Goal: Task Accomplishment & Management: Manage account settings

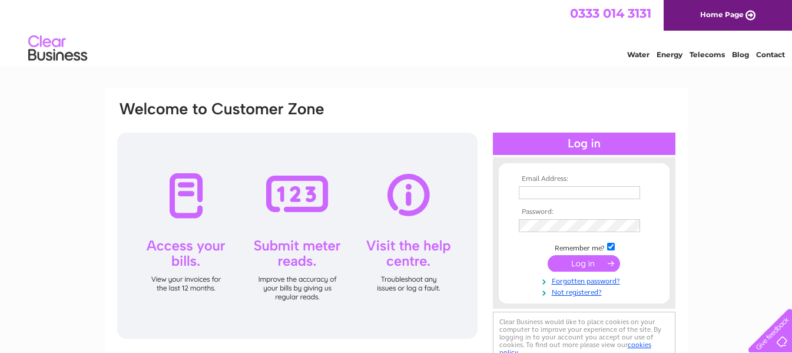
drag, startPoint x: 0, startPoint y: 0, endPoint x: 552, endPoint y: 188, distance: 582.8
click at [552, 188] on input "text" at bounding box center [579, 192] width 121 height 13
type input "[EMAIL_ADDRESS][DOMAIN_NAME]"
click at [548, 256] on input "submit" at bounding box center [584, 264] width 72 height 16
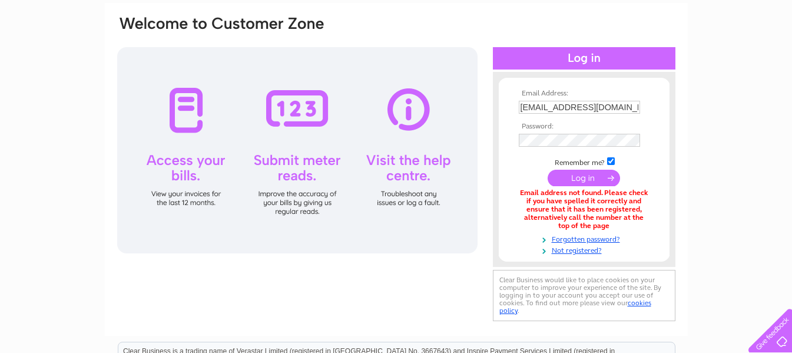
scroll to position [118, 0]
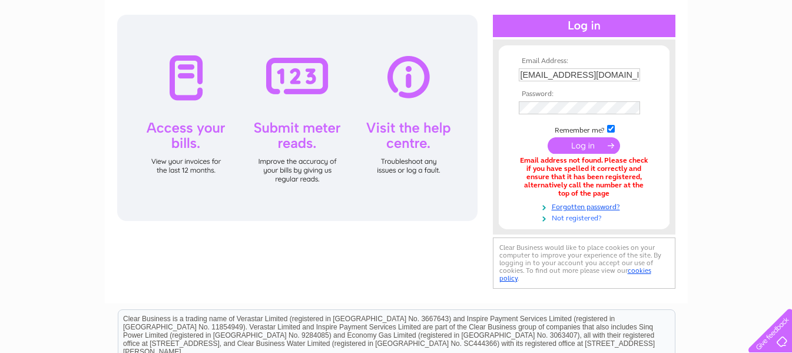
click at [584, 216] on link "Not registered?" at bounding box center [586, 216] width 134 height 11
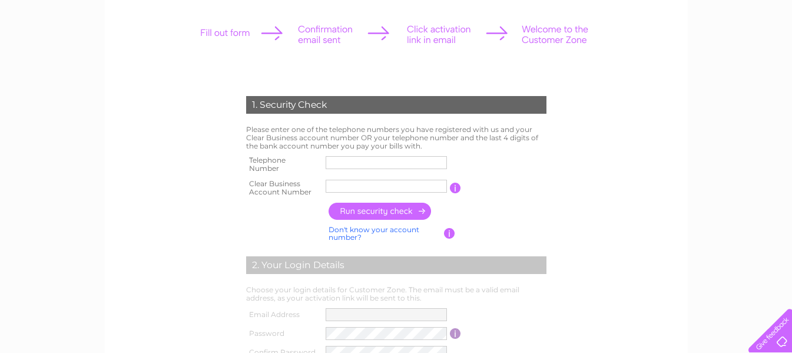
scroll to position [177, 0]
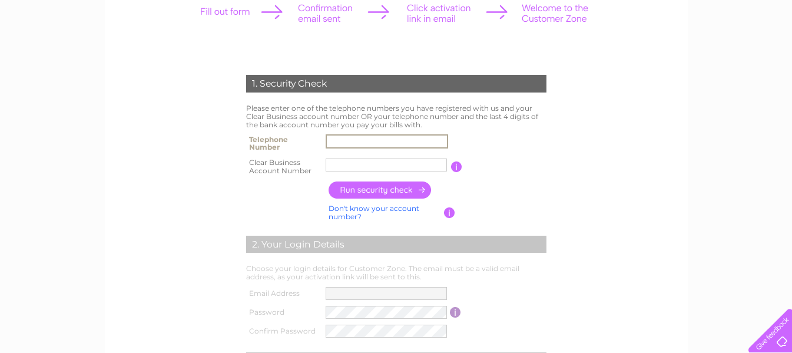
click at [372, 147] on input "text" at bounding box center [387, 141] width 122 height 14
type input "07525394937"
click at [392, 163] on input "text" at bounding box center [386, 164] width 121 height 13
paste input "CB3030955"
type input "CB3030955"
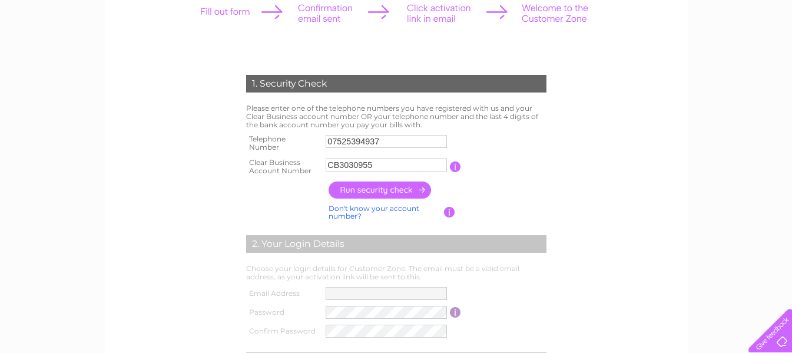
click at [393, 184] on input "button" at bounding box center [381, 189] width 104 height 17
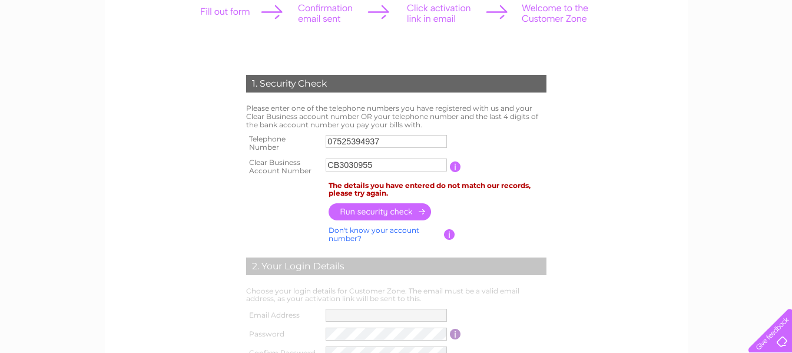
click at [379, 142] on input "07525394937" at bounding box center [386, 141] width 121 height 13
click at [251, 198] on th at bounding box center [284, 189] width 82 height 22
click at [379, 144] on input "07525394937" at bounding box center [386, 141] width 121 height 13
click at [379, 144] on input "07525394937" at bounding box center [387, 141] width 122 height 14
click at [383, 128] on td "Please enter one of the telephone numbers you have registered with us and your …" at bounding box center [396, 116] width 306 height 30
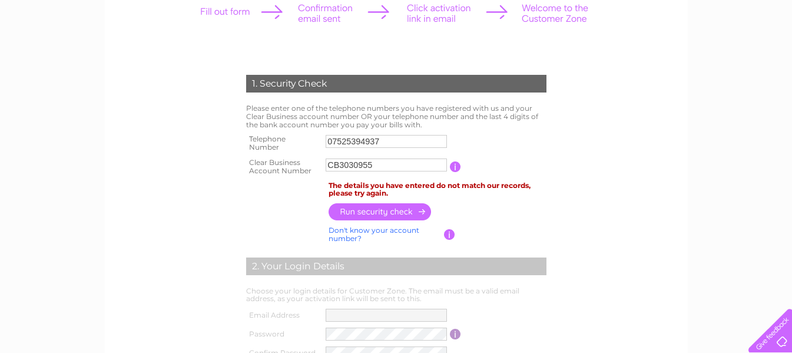
click at [382, 213] on input "button" at bounding box center [381, 211] width 104 height 17
click at [374, 157] on td "CB3030955" at bounding box center [386, 167] width 127 height 24
click at [403, 166] on input "CB3030955" at bounding box center [387, 165] width 122 height 14
click at [402, 146] on input "07525394937" at bounding box center [386, 141] width 121 height 13
click at [407, 107] on td "Please enter one of the telephone numbers you have registered with us and your …" at bounding box center [396, 116] width 306 height 30
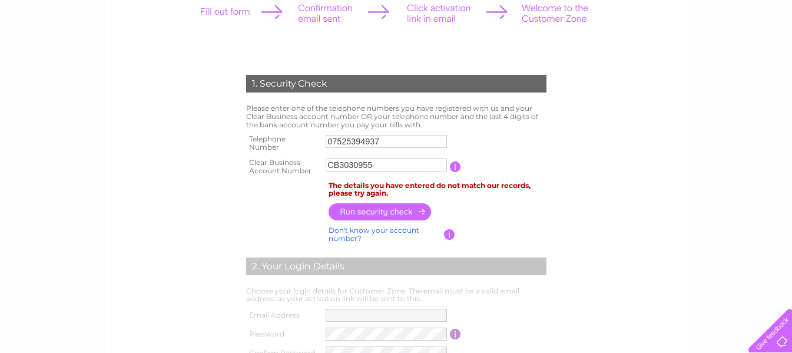
click at [410, 139] on input "07525394937" at bounding box center [386, 141] width 121 height 13
click at [334, 140] on input "text" at bounding box center [387, 141] width 122 height 14
click at [363, 212] on input "button" at bounding box center [381, 212] width 104 height 17
click at [395, 144] on input "07974023554" at bounding box center [386, 141] width 121 height 13
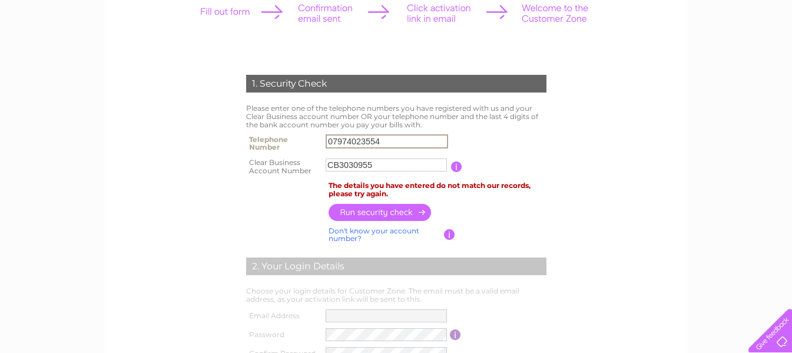
click at [395, 144] on input "07974023554" at bounding box center [387, 141] width 122 height 14
type input "01803411001"
click at [390, 210] on input "button" at bounding box center [381, 212] width 104 height 17
click at [410, 142] on input "01803411001" at bounding box center [386, 141] width 121 height 13
drag, startPoint x: 350, startPoint y: 141, endPoint x: 375, endPoint y: 213, distance: 76.0
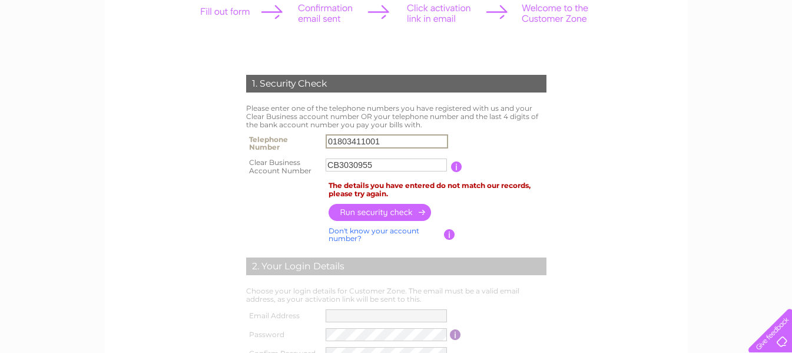
click at [350, 142] on input "01803411001" at bounding box center [387, 141] width 122 height 14
click at [376, 214] on input "button" at bounding box center [381, 212] width 104 height 17
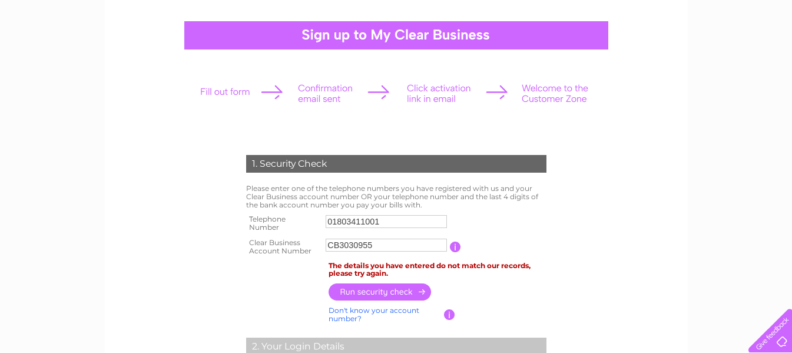
scroll to position [0, 0]
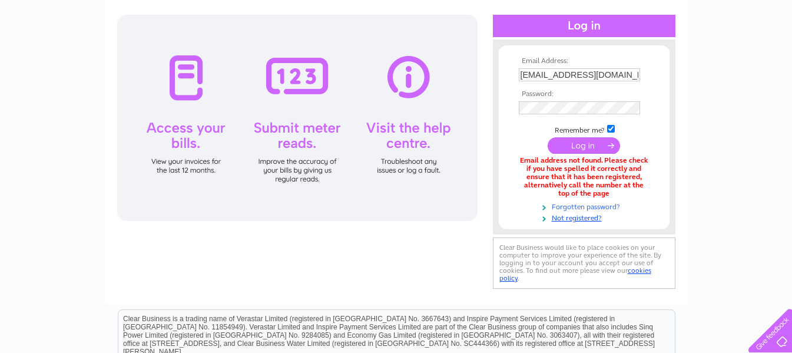
click at [566, 209] on link "Forgotten password?" at bounding box center [586, 205] width 134 height 11
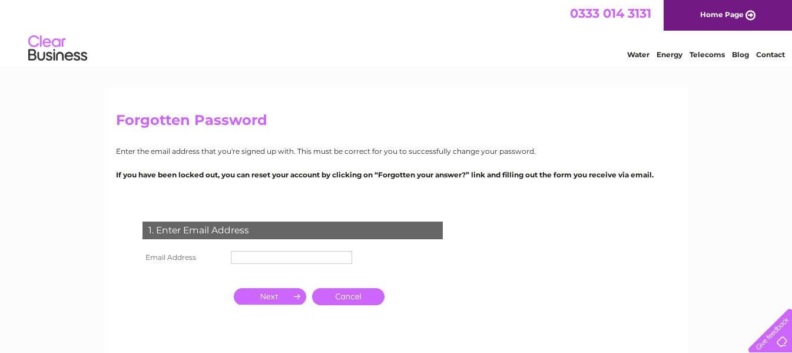
click at [282, 255] on input "text" at bounding box center [291, 257] width 121 height 13
type input "a.smotors@outlook.com"
click at [268, 297] on input "button" at bounding box center [270, 296] width 72 height 16
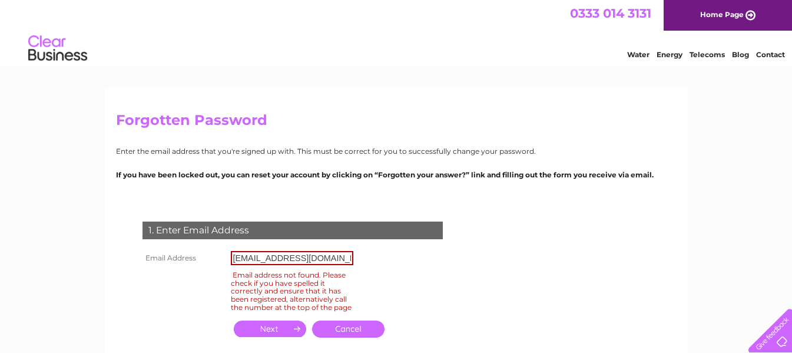
click at [343, 261] on input "a.smotors@outlook.com" at bounding box center [292, 258] width 122 height 14
click at [270, 333] on input "button" at bounding box center [270, 328] width 72 height 16
click at [352, 332] on link "Cancel" at bounding box center [348, 328] width 72 height 17
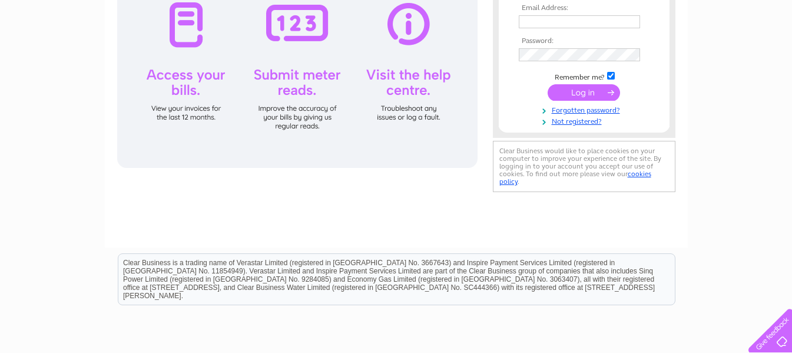
scroll to position [177, 0]
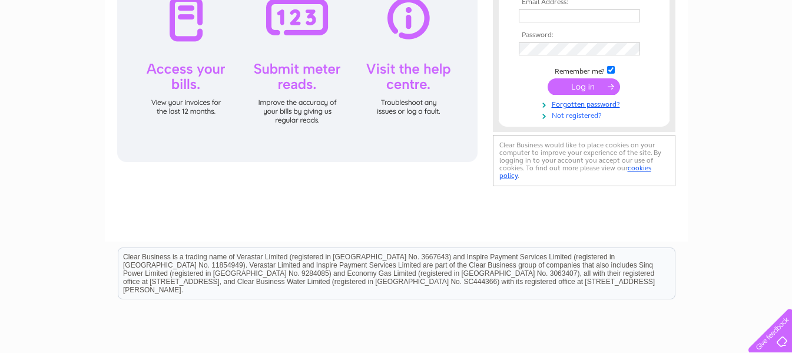
click at [586, 119] on link "Not registered?" at bounding box center [586, 114] width 134 height 11
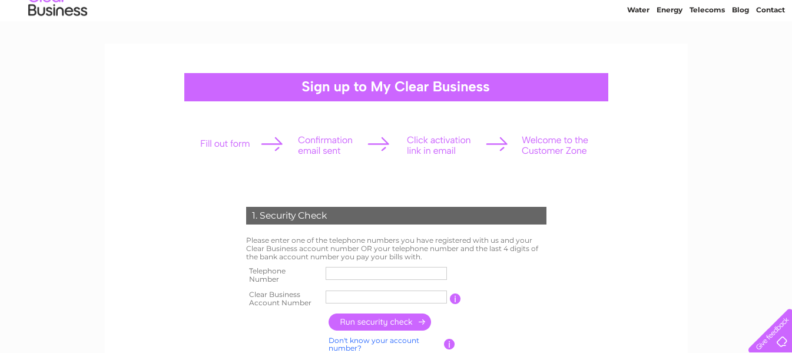
scroll to position [118, 0]
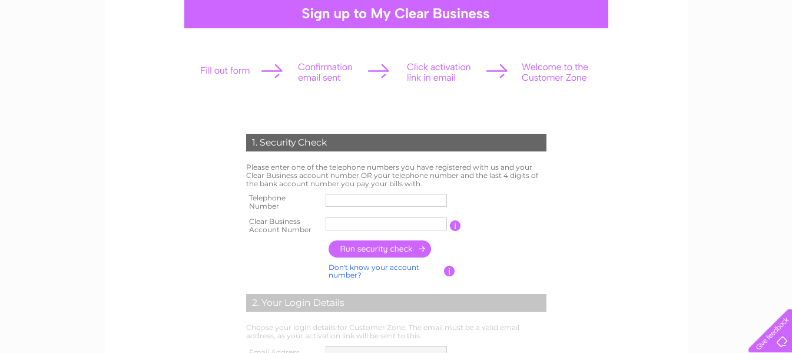
click at [345, 199] on input "text" at bounding box center [386, 200] width 121 height 13
click at [341, 181] on td "Please enter one of the telephone numbers you have registered with us and your …" at bounding box center [396, 175] width 306 height 30
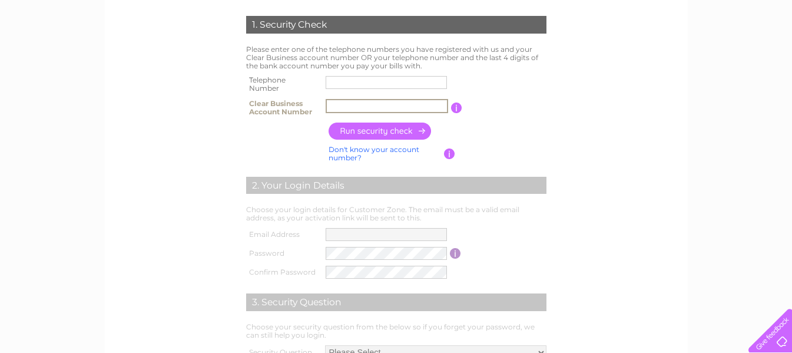
click at [338, 110] on input "text" at bounding box center [387, 106] width 122 height 14
paste input "30309551"
type input "30309551"
click at [363, 80] on input "text" at bounding box center [387, 82] width 122 height 14
type input "07525394937"
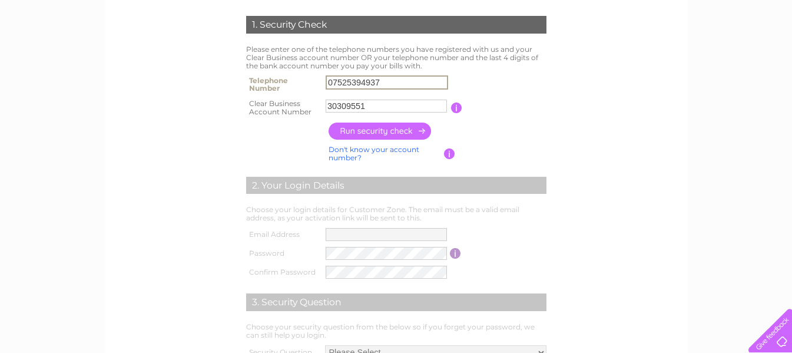
click at [382, 127] on input "button" at bounding box center [381, 130] width 104 height 17
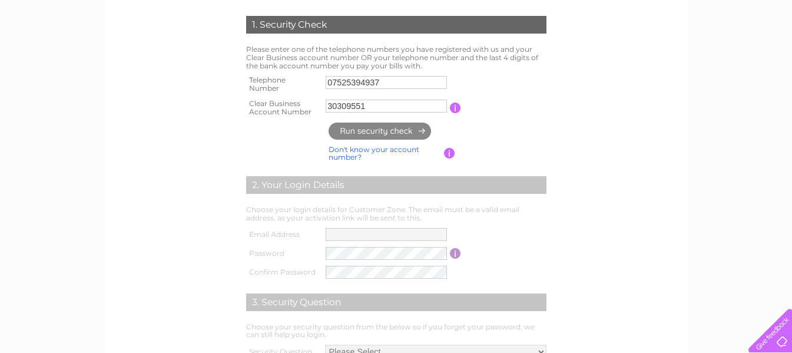
type input "a.*******@ou*********"
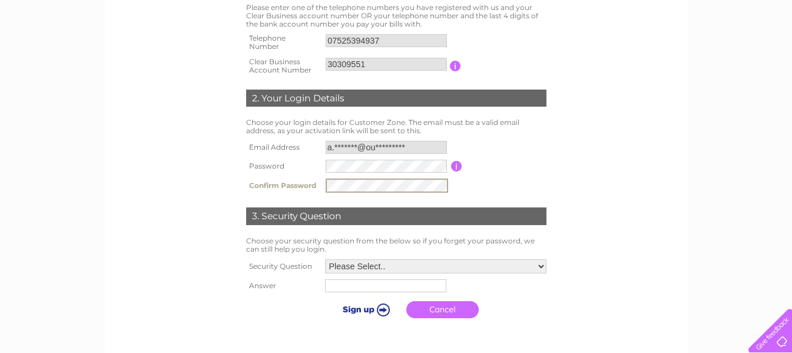
scroll to position [294, 0]
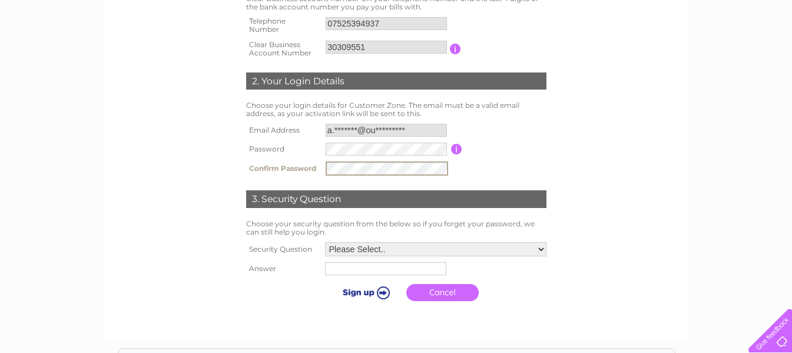
click at [372, 253] on select "Please Select.. In what town or city was your first job? In what town or city d…" at bounding box center [435, 249] width 221 height 14
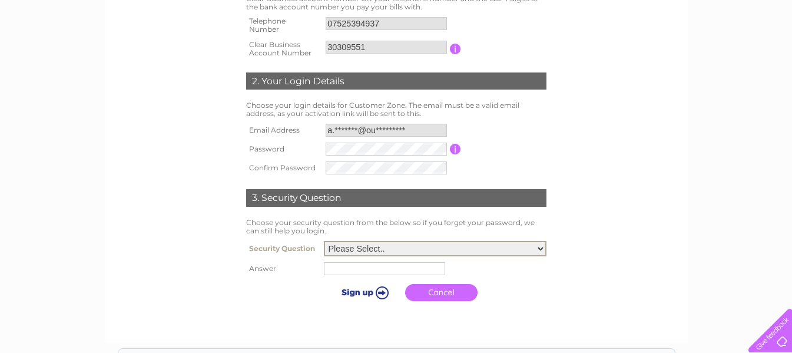
select select "1"
click at [324, 241] on select "Please Select.. In what town or city was your first job? In what town or city d…" at bounding box center [435, 248] width 223 height 15
click at [416, 265] on input "text" at bounding box center [386, 268] width 122 height 14
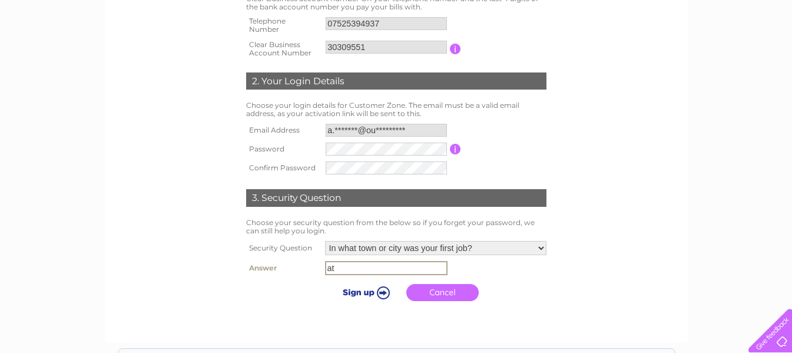
type input "a"
type input "A"
type input "t"
type input "Torbay"
click at [435, 289] on link "Cancel" at bounding box center [442, 292] width 72 height 17
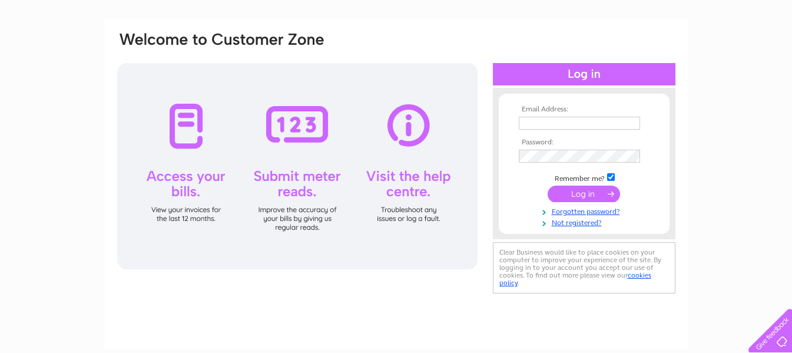
scroll to position [177, 0]
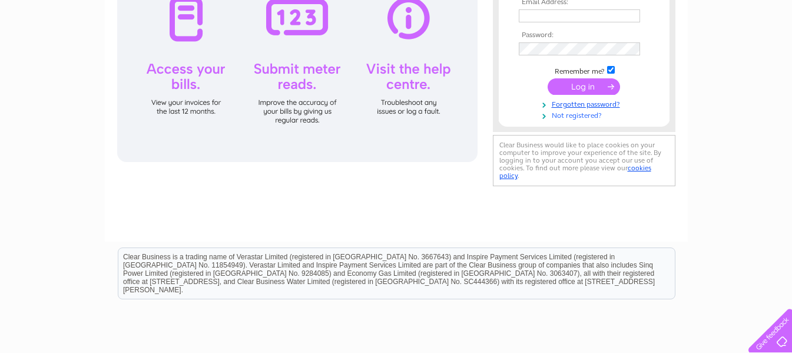
click at [588, 118] on link "Not registered?" at bounding box center [586, 114] width 134 height 11
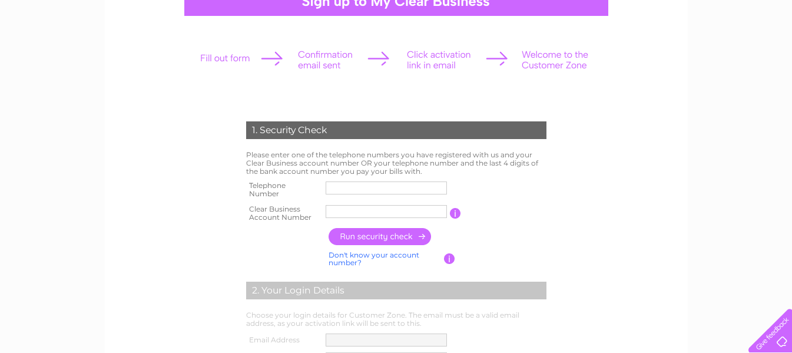
scroll to position [236, 0]
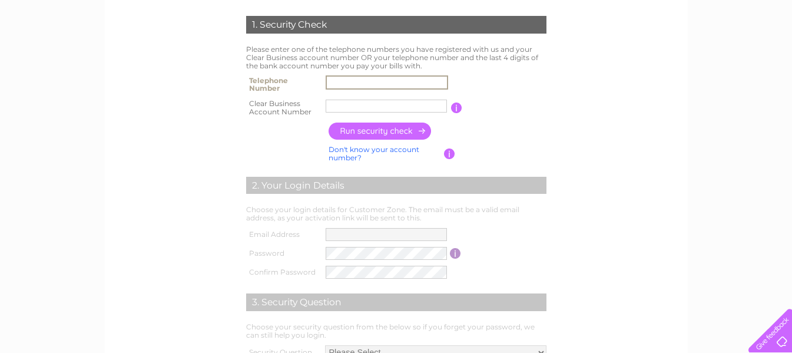
click at [339, 81] on input "text" at bounding box center [387, 82] width 122 height 14
type input "07525394937"
click at [370, 102] on input "text" at bounding box center [386, 106] width 121 height 13
paste input "30309551"
type input "30309551"
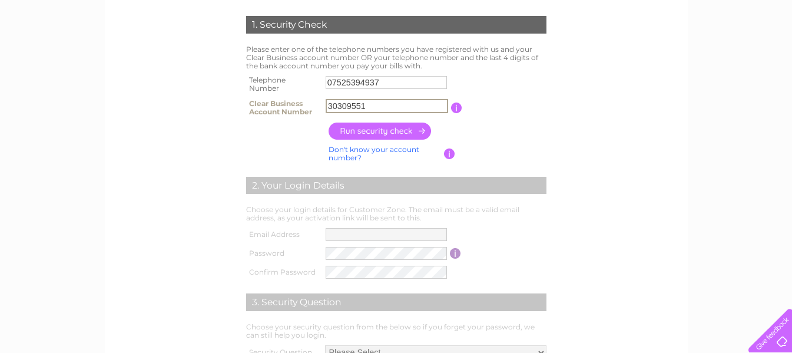
click at [392, 135] on input "button" at bounding box center [381, 130] width 104 height 17
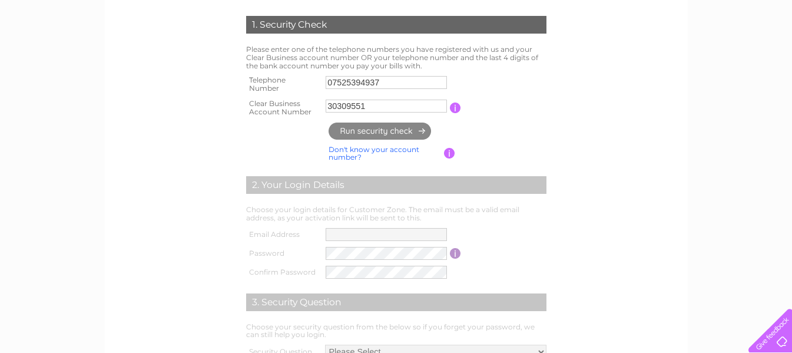
type input "a.*******@ou*********"
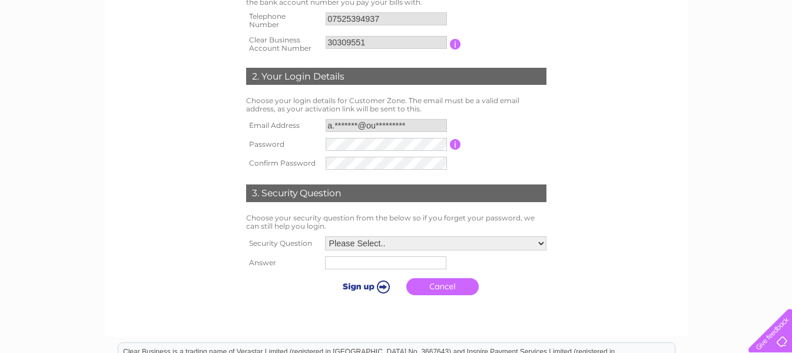
scroll to position [353, 0]
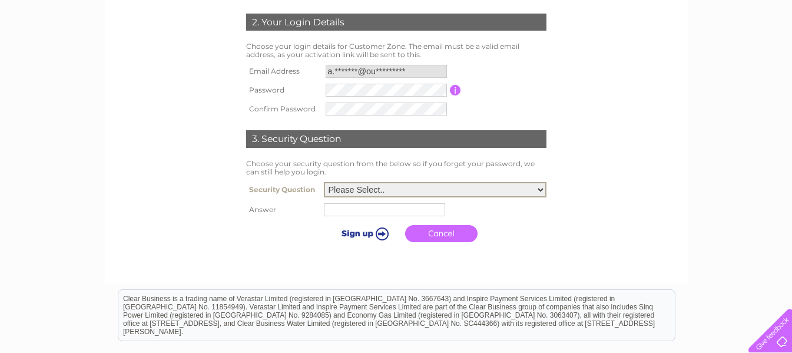
click at [407, 188] on select "Please Select.. In what town or city was your first job? In what town or city d…" at bounding box center [435, 189] width 223 height 15
select select "1"
click at [324, 183] on select "Please Select.. In what town or city was your first job? In what town or city d…" at bounding box center [435, 189] width 223 height 15
click at [354, 211] on input "text" at bounding box center [384, 209] width 121 height 13
type input "Torbay"
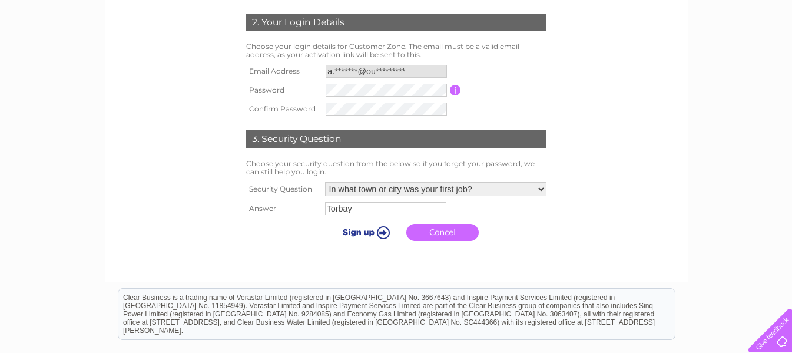
click at [370, 226] on input "submit" at bounding box center [364, 232] width 72 height 16
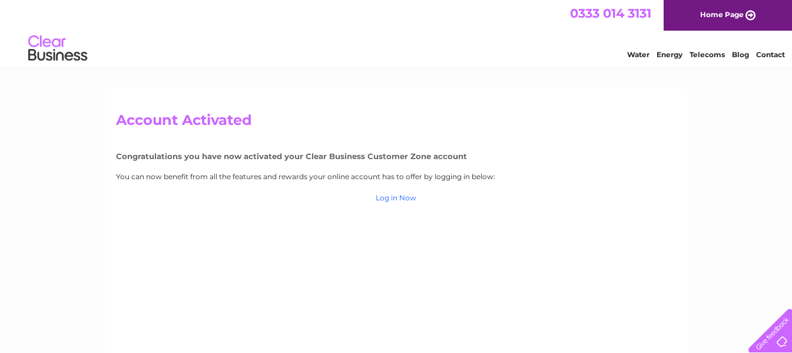
click at [382, 198] on link "Log in Now" at bounding box center [396, 197] width 41 height 9
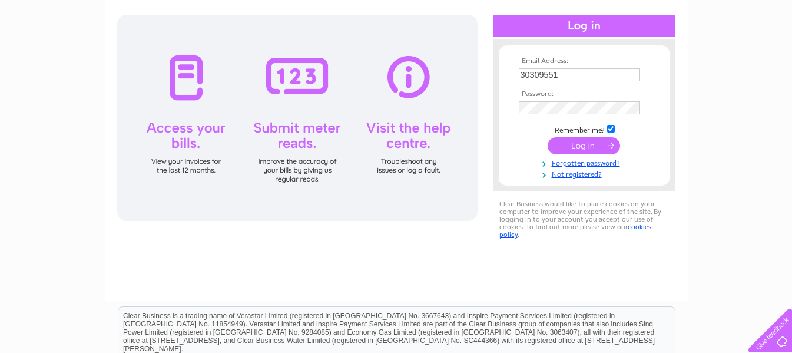
click at [574, 151] on input "submit" at bounding box center [584, 145] width 72 height 16
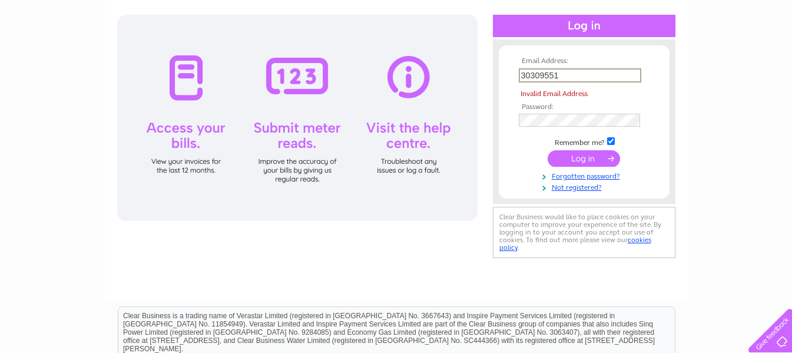
click at [568, 78] on input "30309551" at bounding box center [580, 75] width 122 height 14
type input "a.smotors@outlook.com"
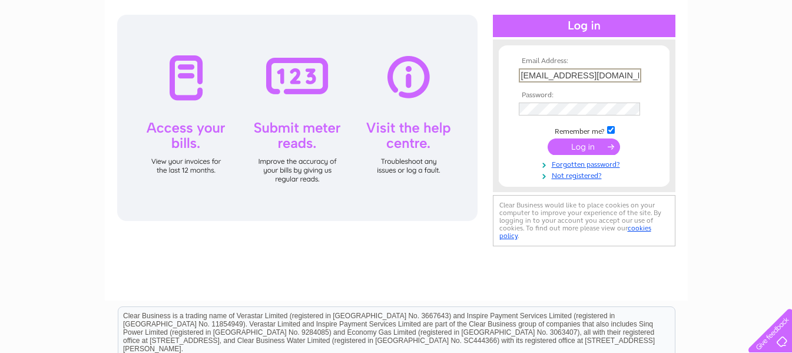
click at [590, 144] on input "submit" at bounding box center [584, 146] width 72 height 16
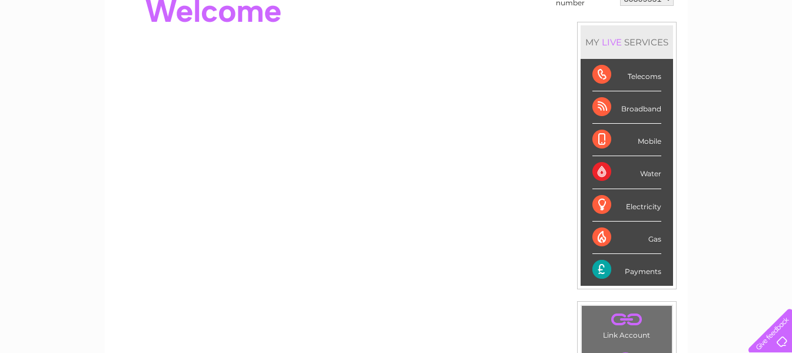
scroll to position [118, 0]
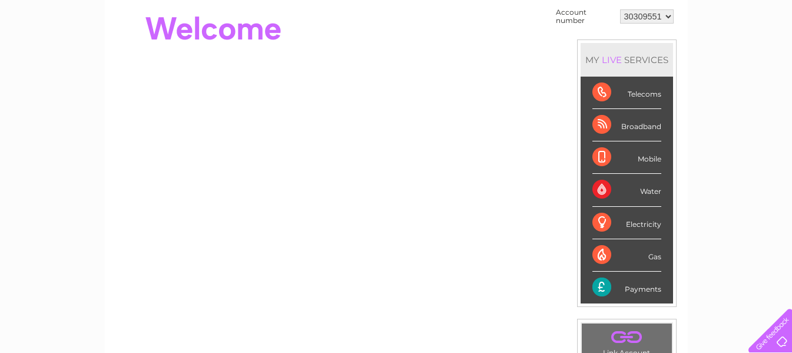
click at [605, 119] on div "Broadband" at bounding box center [626, 125] width 69 height 32
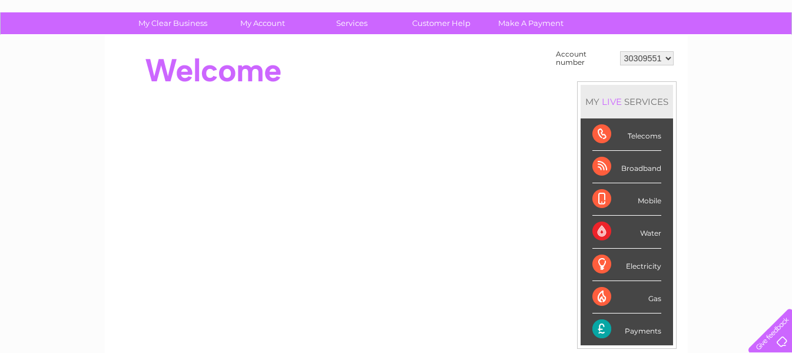
scroll to position [59, 0]
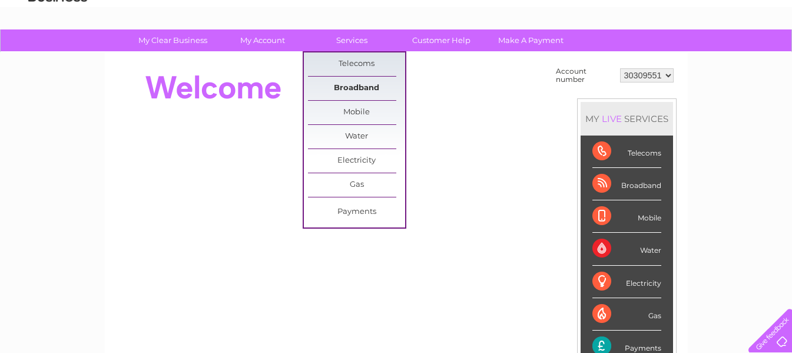
click at [362, 91] on link "Broadband" at bounding box center [356, 89] width 97 height 24
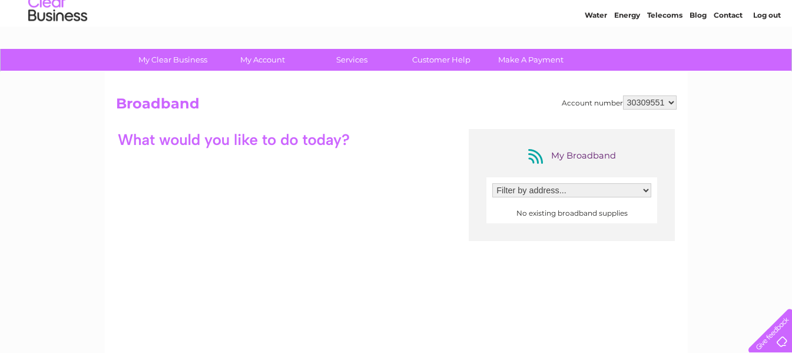
scroll to position [38, 0]
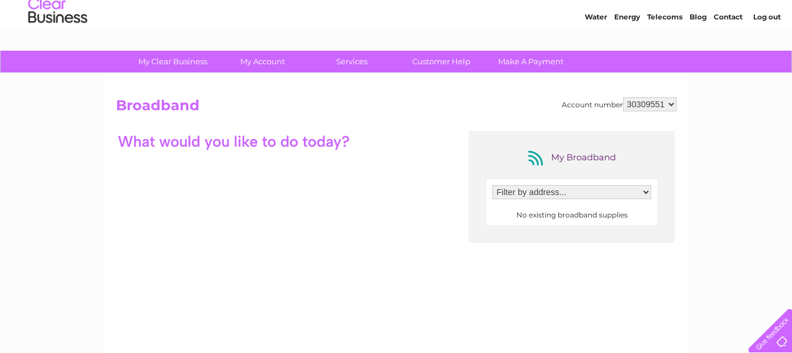
click at [547, 184] on div "Filter by address... No existing broadband supplies" at bounding box center [571, 202] width 171 height 46
click at [549, 194] on select "Filter by address..." at bounding box center [571, 192] width 159 height 14
click at [442, 67] on link "Customer Help" at bounding box center [441, 62] width 97 height 22
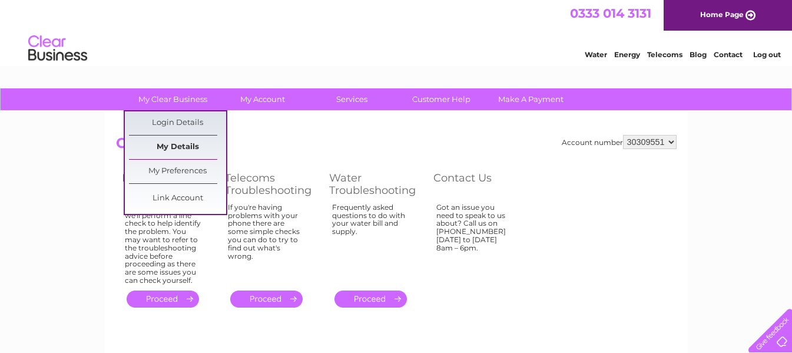
click at [184, 148] on link "My Details" at bounding box center [177, 147] width 97 height 24
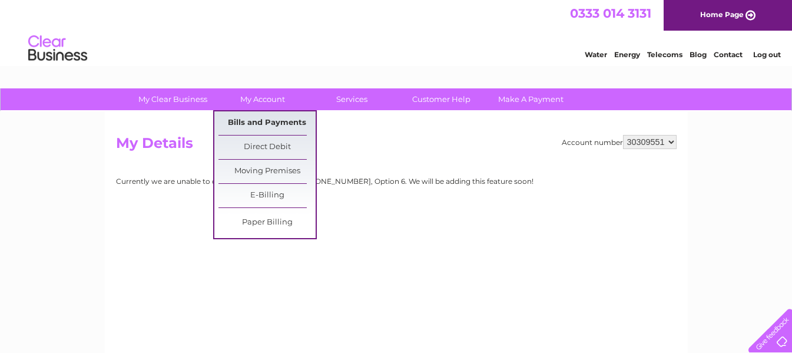
click at [249, 116] on link "Bills and Payments" at bounding box center [266, 123] width 97 height 24
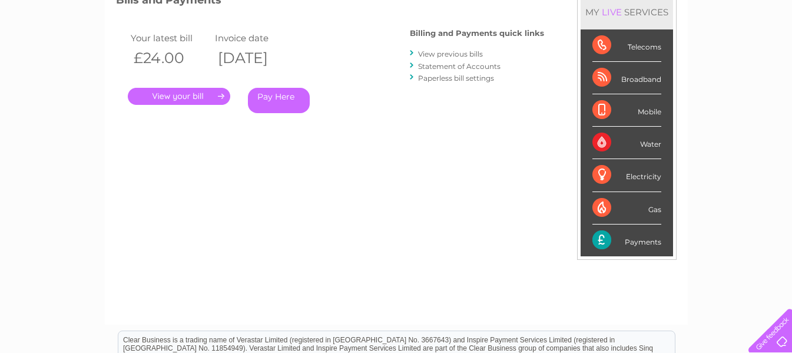
scroll to position [118, 0]
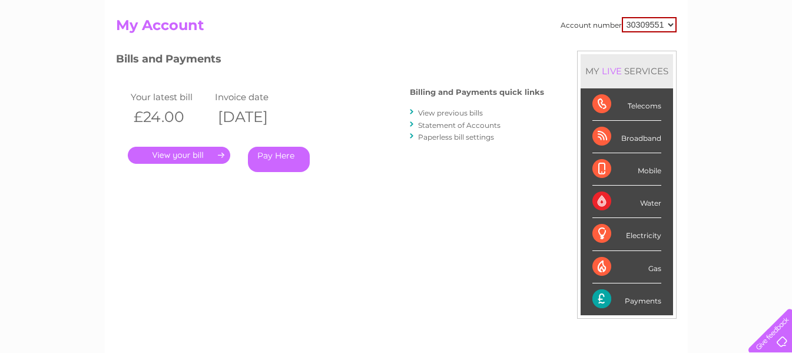
click at [193, 161] on link "." at bounding box center [179, 155] width 102 height 17
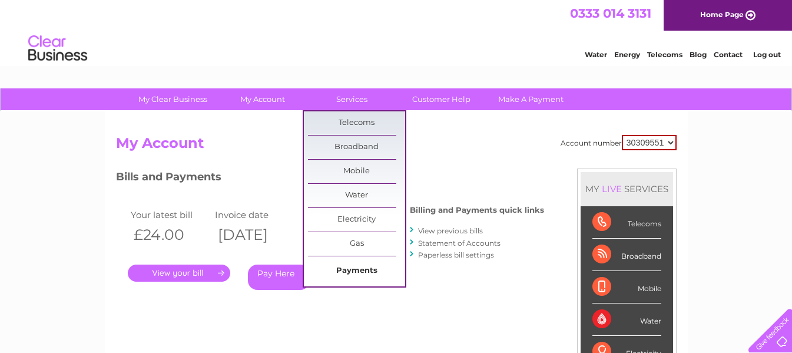
click at [356, 273] on link "Payments" at bounding box center [356, 271] width 97 height 24
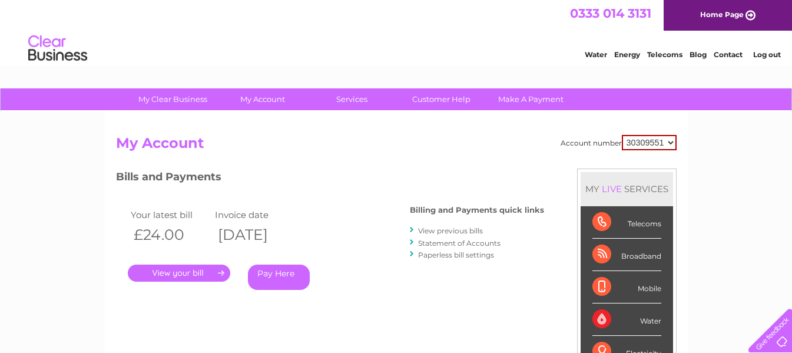
click at [667, 149] on select "30309551" at bounding box center [649, 142] width 55 height 15
click at [665, 147] on select "30309551" at bounding box center [649, 142] width 55 height 15
click at [510, 98] on link "Make A Payment" at bounding box center [530, 99] width 97 height 22
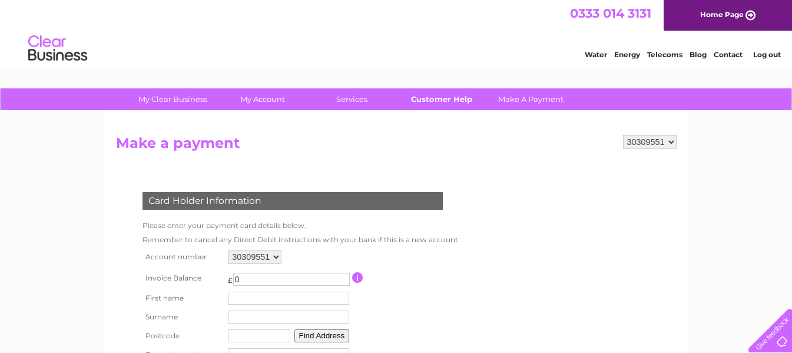
click at [456, 92] on link "Customer Help" at bounding box center [441, 99] width 97 height 22
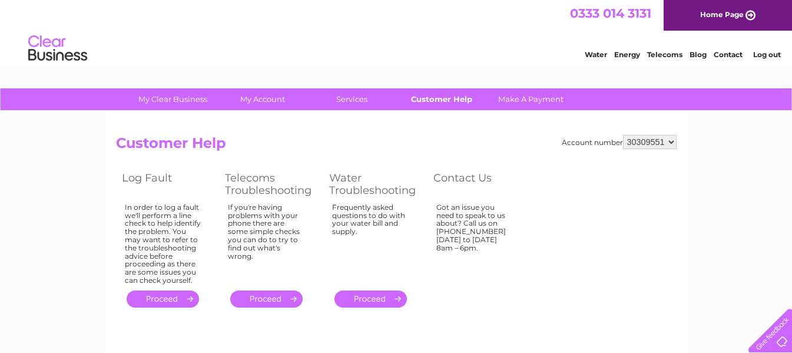
click at [447, 96] on link "Customer Help" at bounding box center [441, 99] width 97 height 22
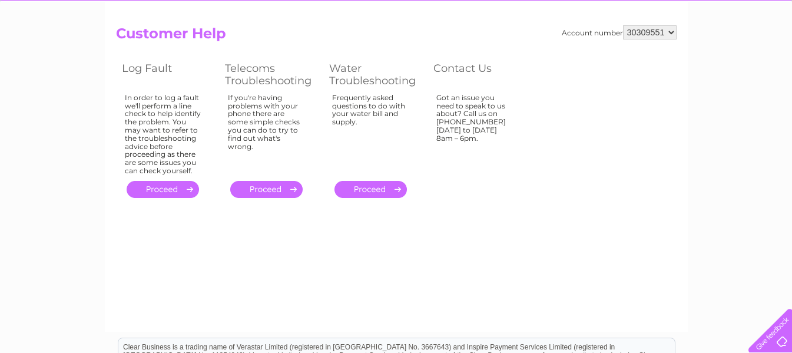
scroll to position [118, 0]
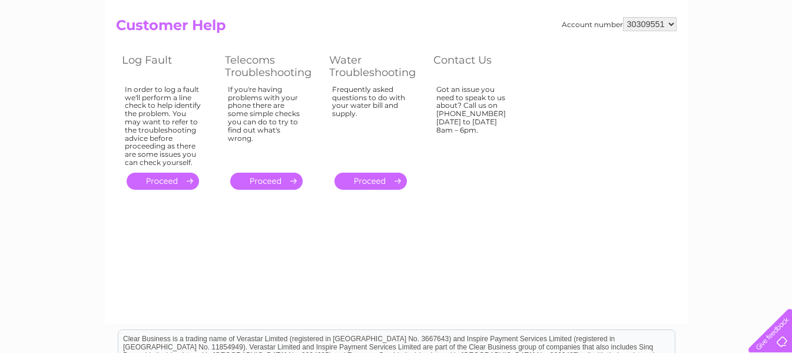
click at [142, 183] on link "." at bounding box center [163, 181] width 72 height 17
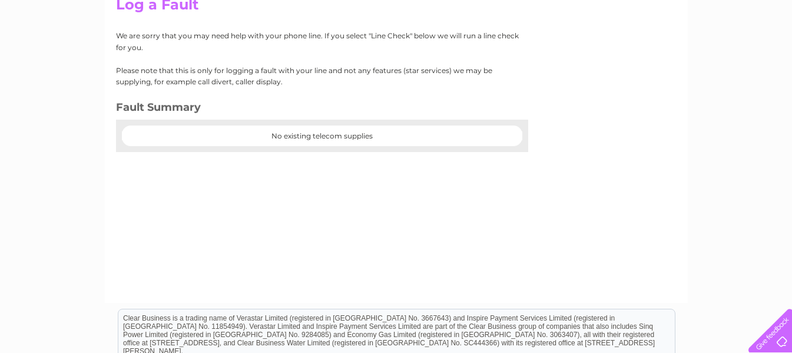
scroll to position [177, 0]
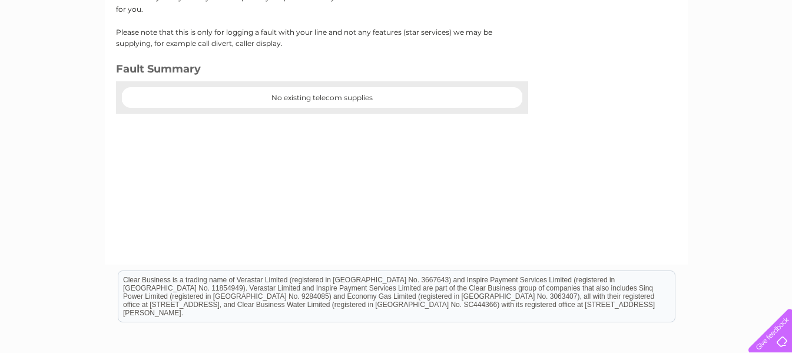
click at [314, 101] on center "No existing telecom supplies" at bounding box center [322, 98] width 400 height 8
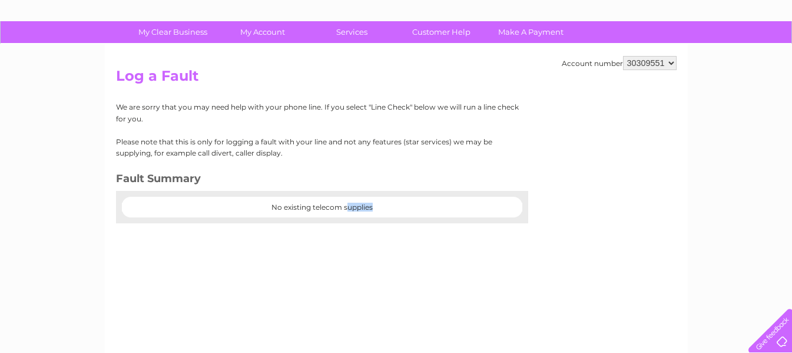
scroll to position [59, 0]
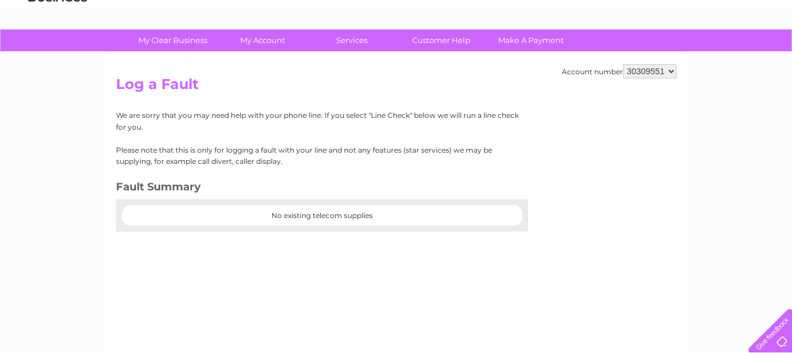
click at [314, 101] on div "Account number 30309551 Log a Fault We are sorry that you may need help with yo…" at bounding box center [396, 217] width 583 height 330
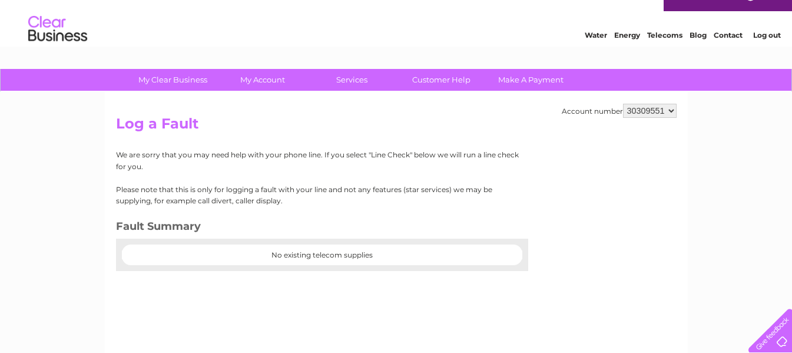
scroll to position [0, 0]
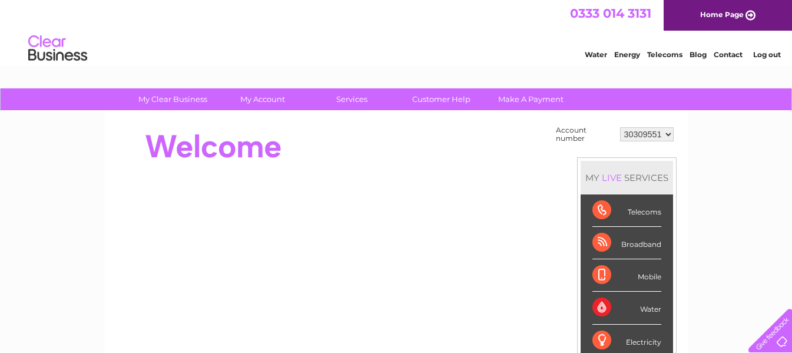
click at [722, 54] on link "Contact" at bounding box center [728, 54] width 29 height 9
click at [563, 92] on link "Make A Payment" at bounding box center [530, 99] width 97 height 22
click at [455, 102] on link "Customer Help" at bounding box center [441, 99] width 97 height 22
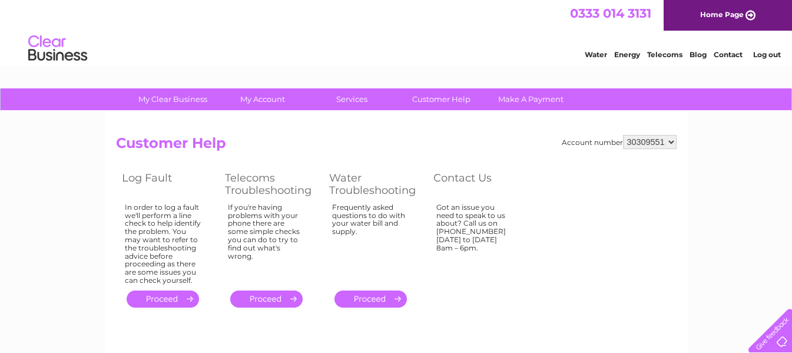
click at [730, 52] on link "Contact" at bounding box center [728, 54] width 29 height 9
